Goal: Check status

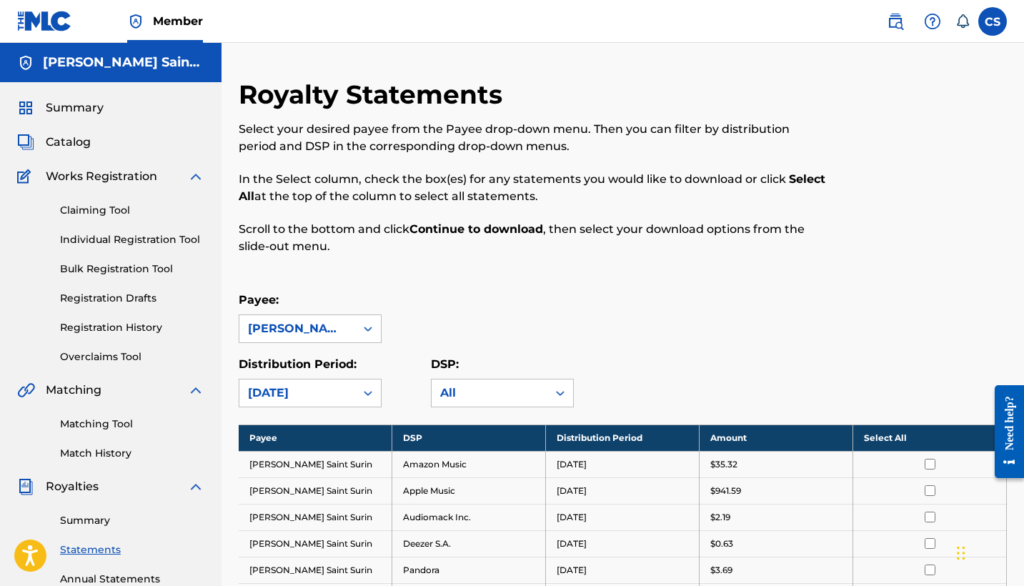
click at [99, 519] on link "Summary" at bounding box center [132, 520] width 144 height 15
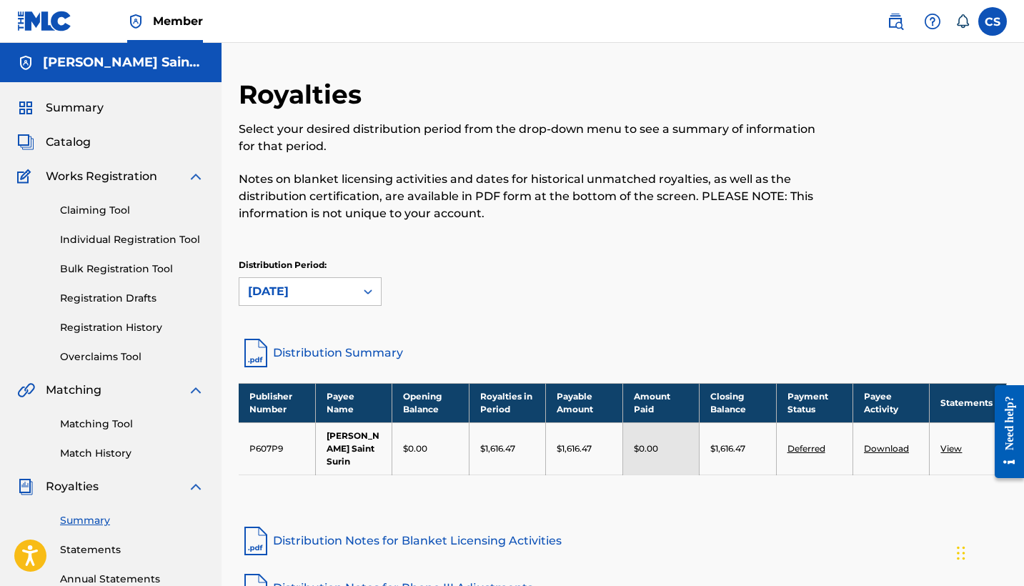
click at [801, 450] on link "Deferred" at bounding box center [807, 448] width 38 height 11
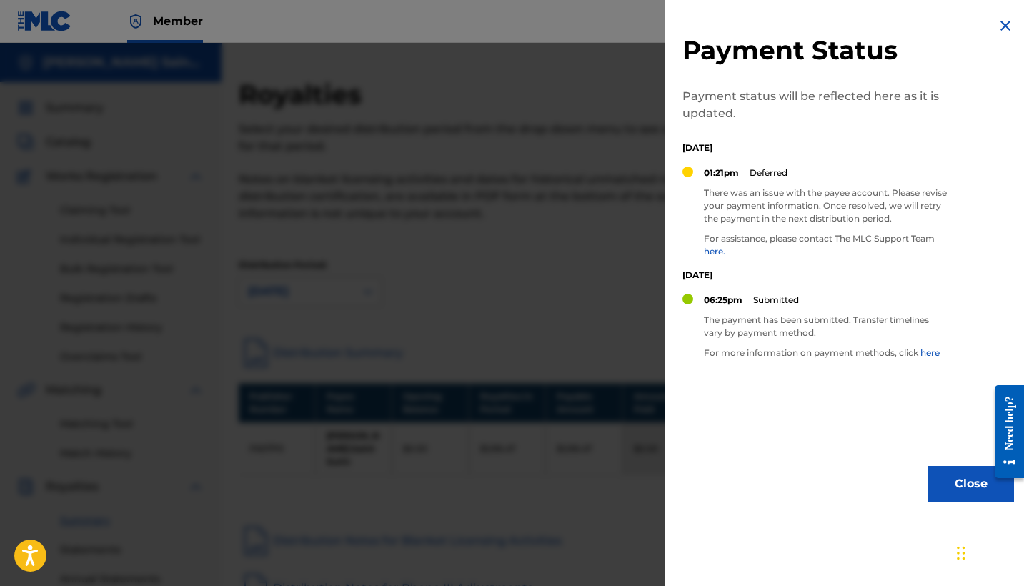
click at [801, 450] on div "Payment Status Payment status will be reflected here as it is updated. [DATE] 0…" at bounding box center [849, 259] width 366 height 519
